Goal: Transaction & Acquisition: Download file/media

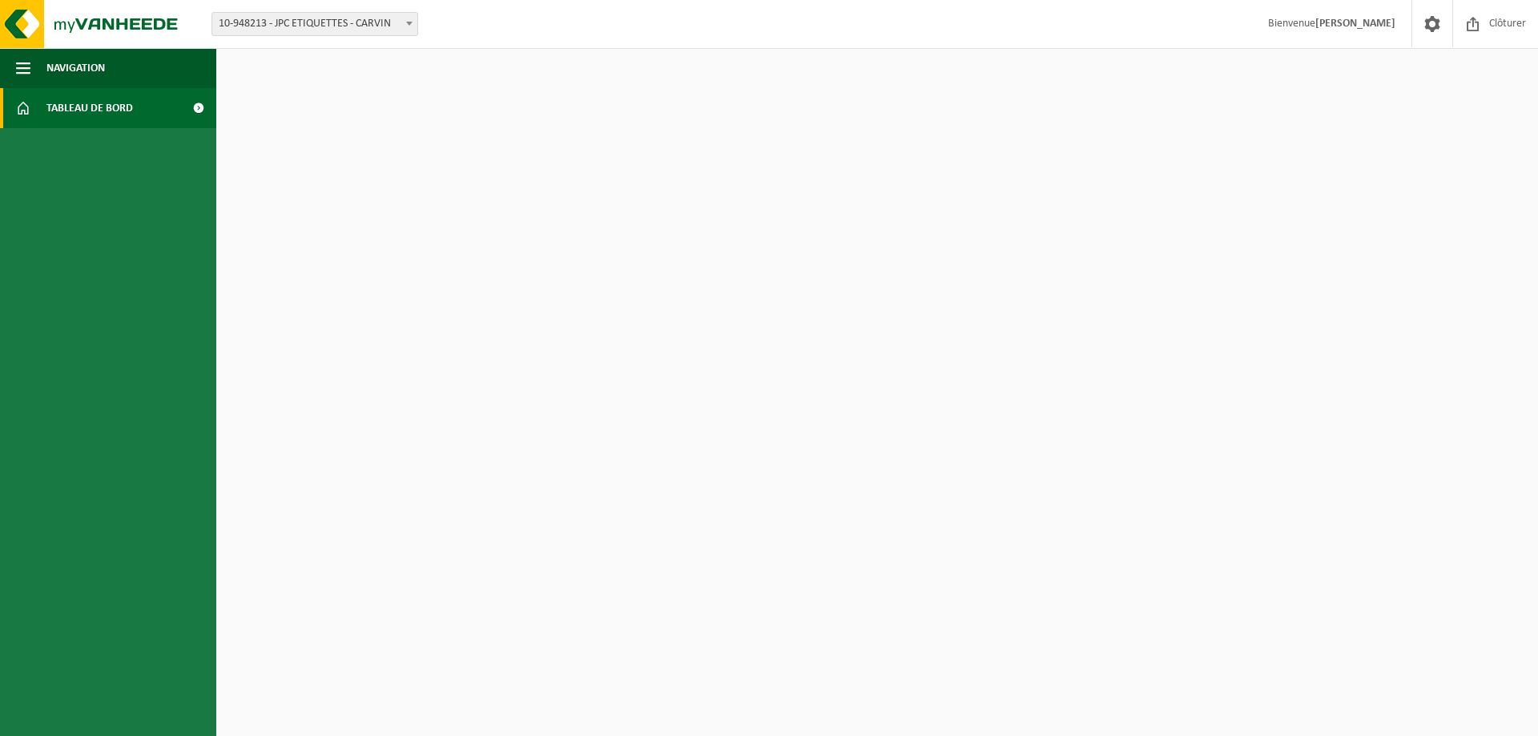
click at [54, 111] on span "Tableau de bord" at bounding box center [89, 108] width 87 height 40
click at [200, 108] on span at bounding box center [198, 108] width 36 height 40
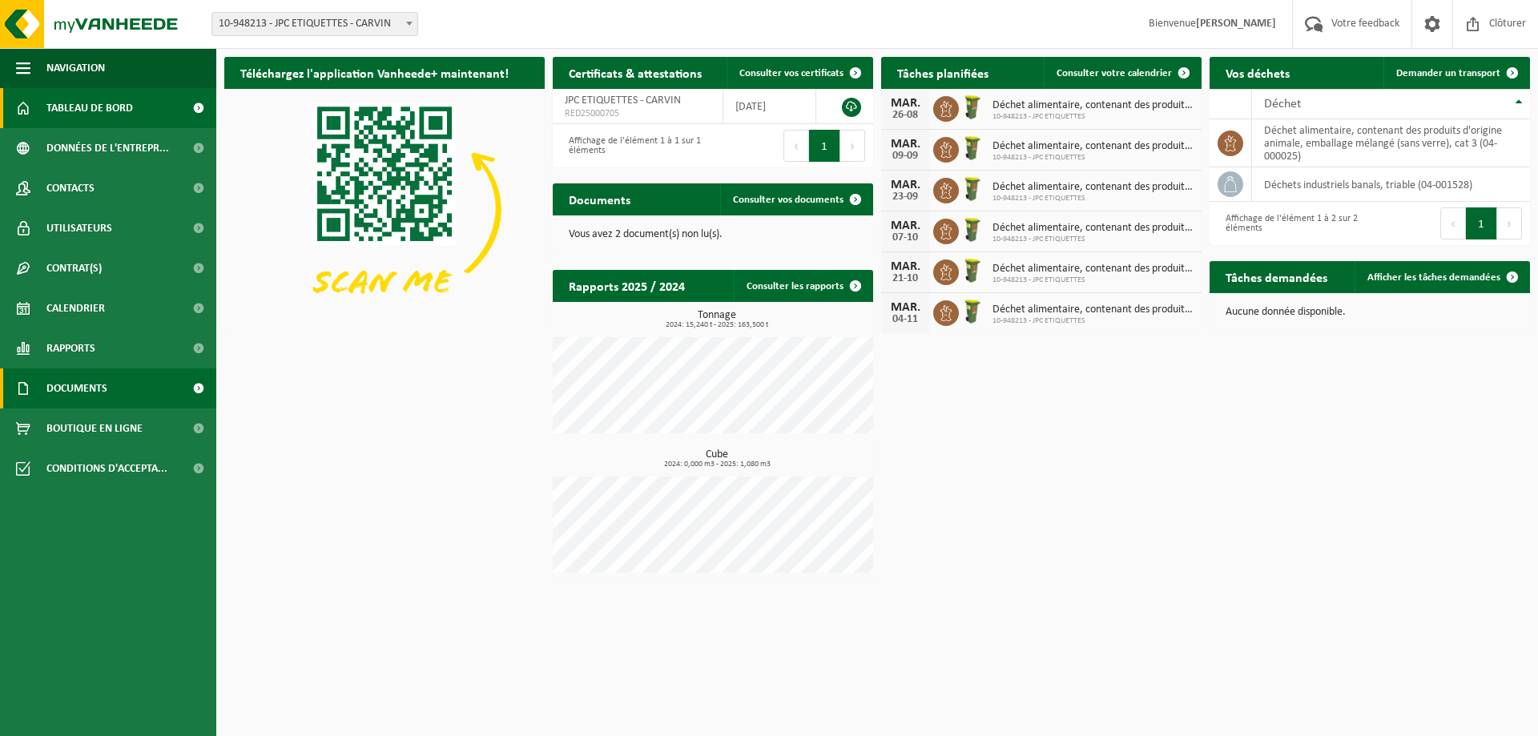
click at [201, 390] on span at bounding box center [198, 388] width 36 height 40
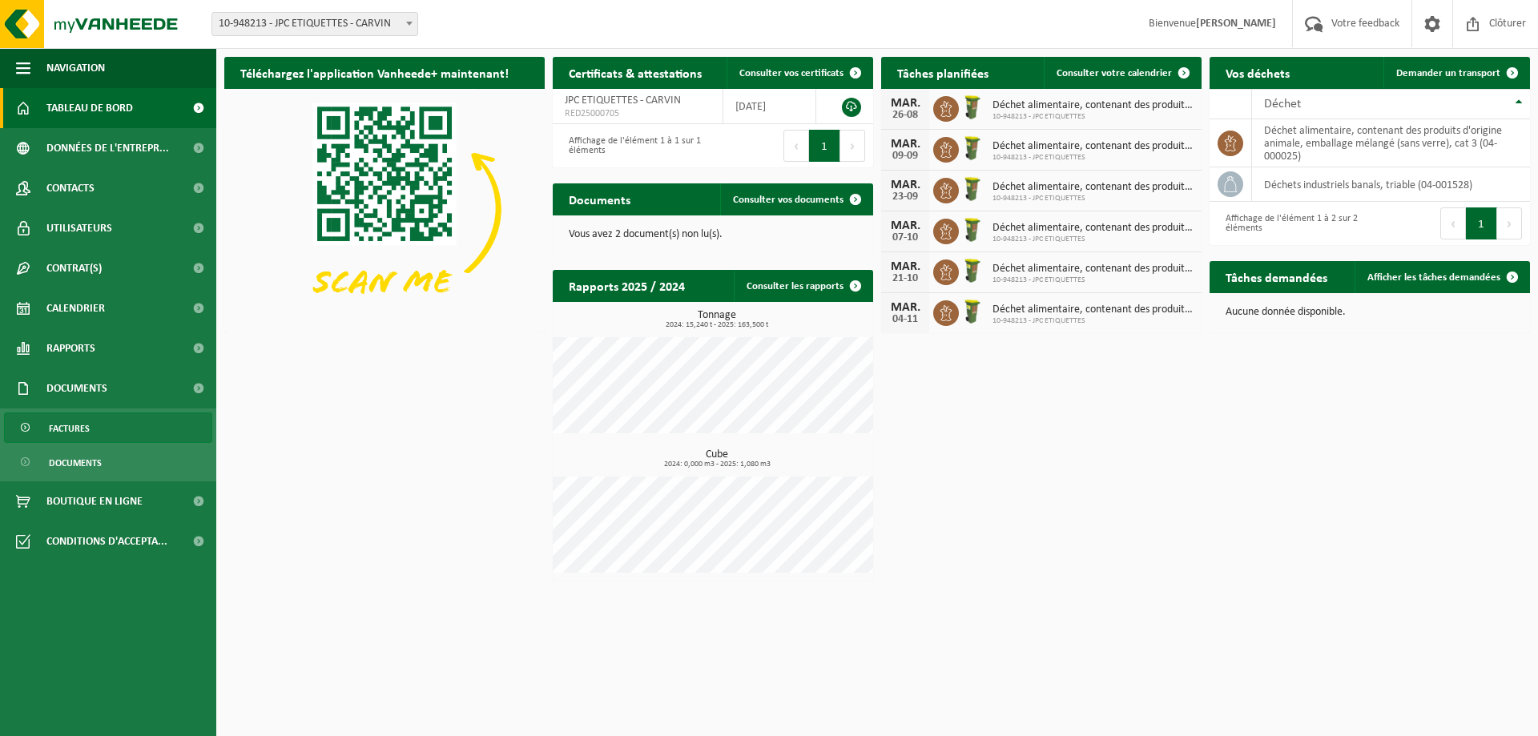
click at [88, 433] on span "Factures" at bounding box center [69, 428] width 41 height 30
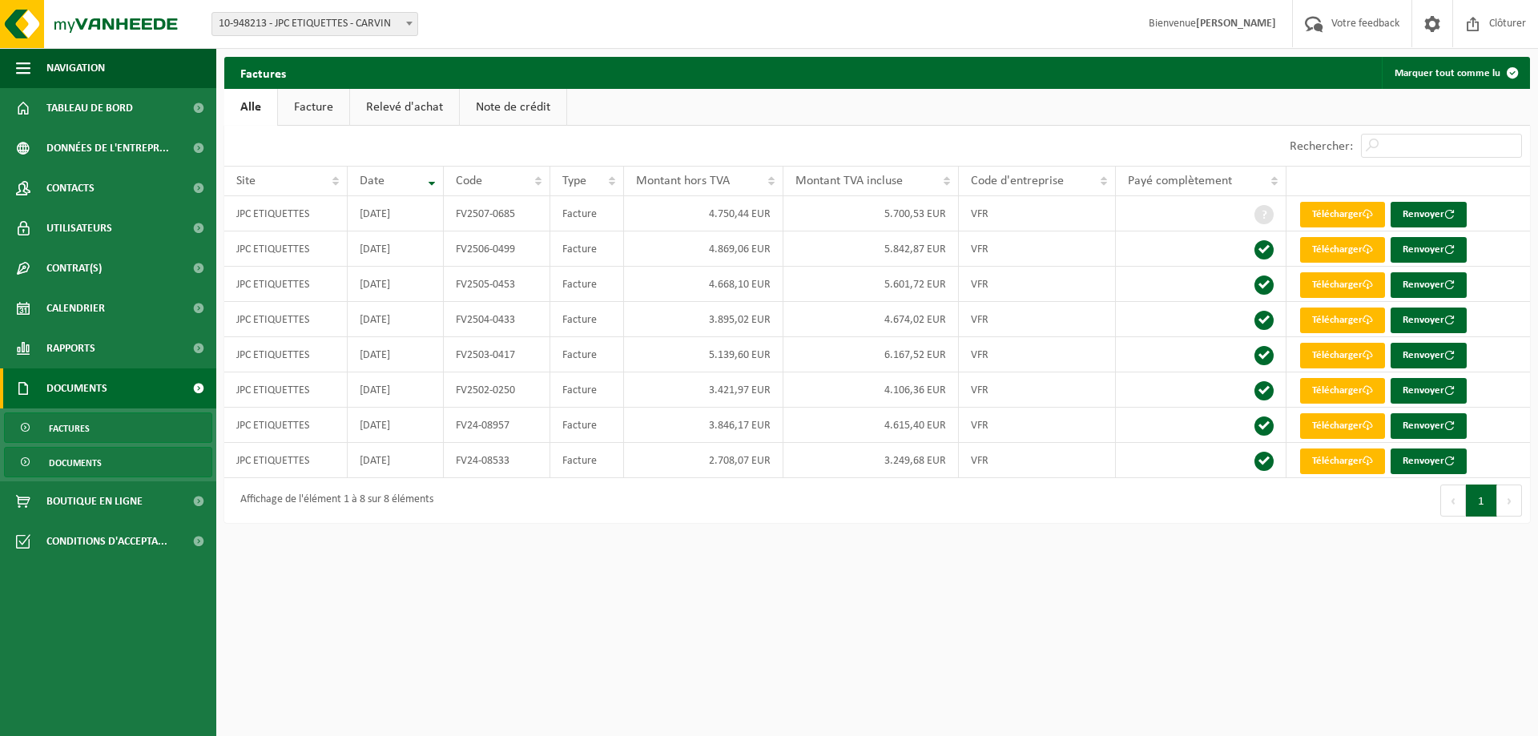
click at [79, 459] on span "Documents" at bounding box center [75, 463] width 53 height 30
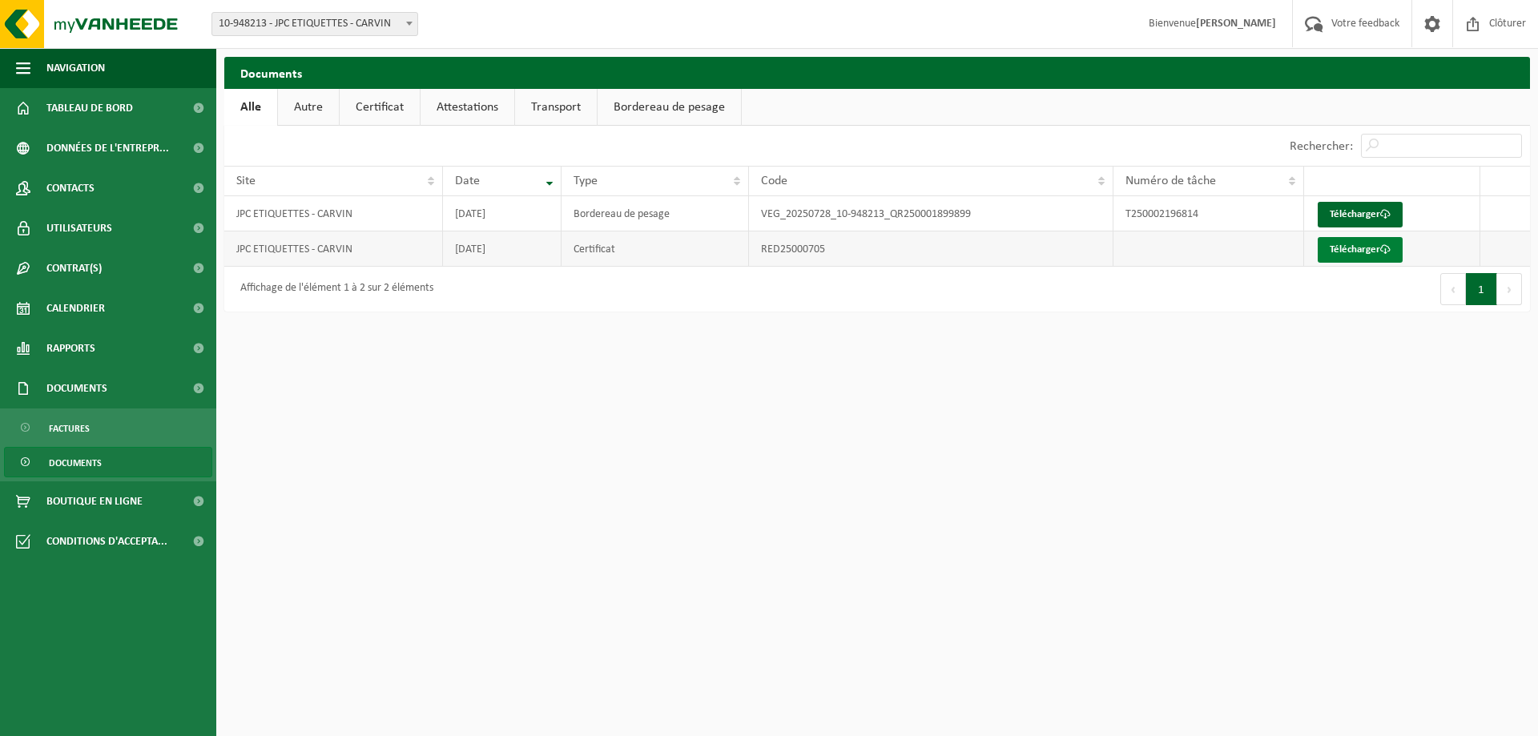
click at [1352, 253] on link "Télécharger" at bounding box center [1360, 250] width 85 height 26
click at [1339, 212] on link "Télécharger" at bounding box center [1360, 215] width 85 height 26
click at [106, 107] on span "Tableau de bord" at bounding box center [89, 108] width 87 height 40
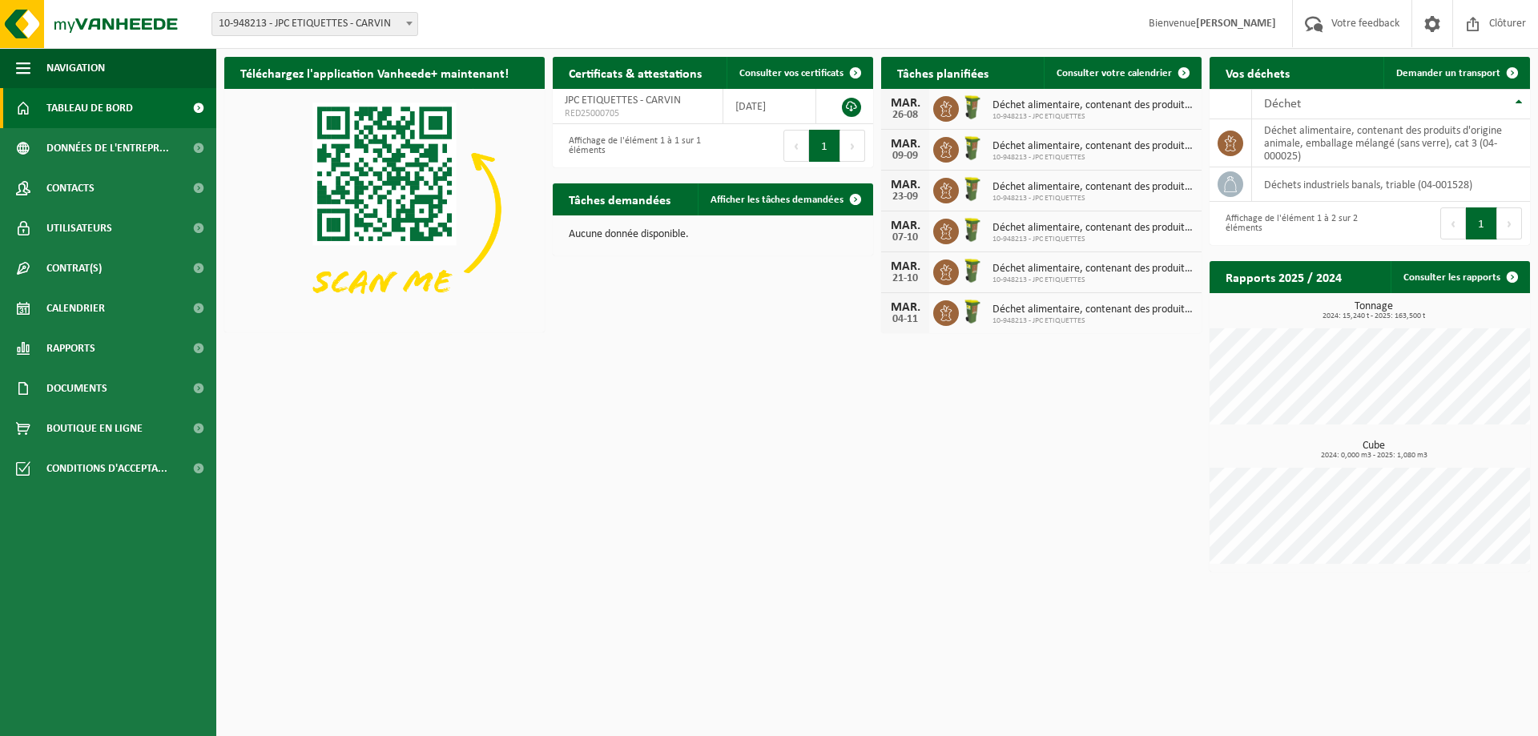
click at [799, 399] on div "Téléchargez l'application Vanheede+ maintenant! Cachez Certificats & attestatio…" at bounding box center [877, 314] width 1314 height 531
